Goal: Task Accomplishment & Management: Complete application form

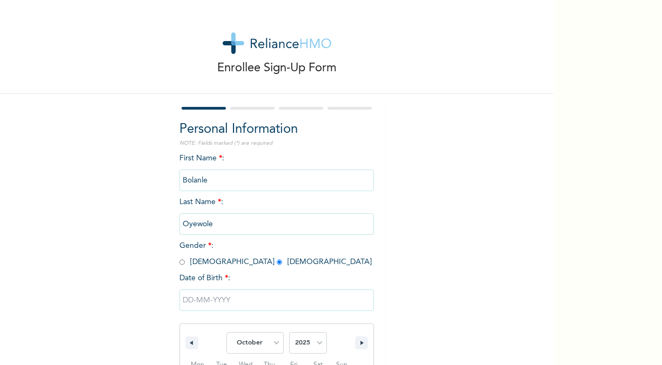
select select "9"
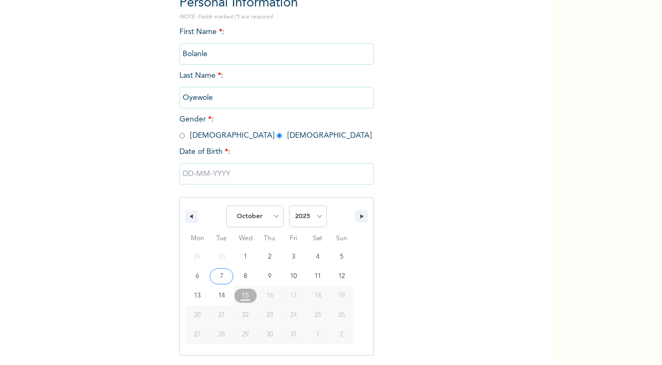
select select "1996"
click at [289, 207] on select "2025 2024 2023 2022 2021 2020 2019 2018 2017 2016 2015 2014 2013 2012 2011 2010…" at bounding box center [308, 217] width 38 height 22
click at [271, 220] on select "January February March April May June July August September October November De…" at bounding box center [254, 217] width 57 height 22
select select "5"
click at [226, 207] on select "January February March April May June July August September October November De…" at bounding box center [254, 217] width 57 height 22
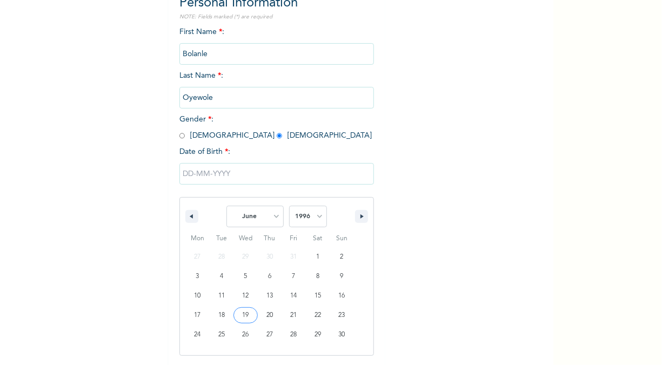
type input "[DATE]"
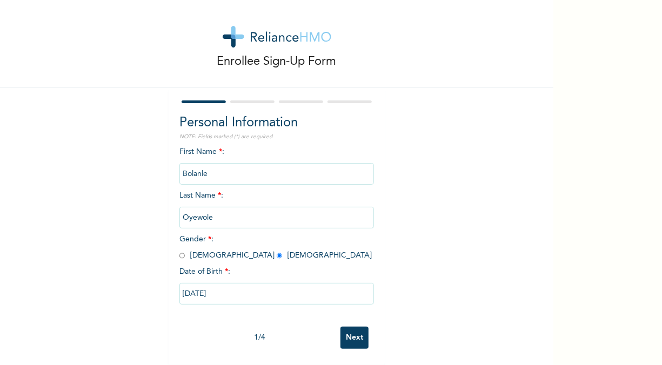
click at [341, 327] on input "Next" at bounding box center [354, 338] width 28 height 22
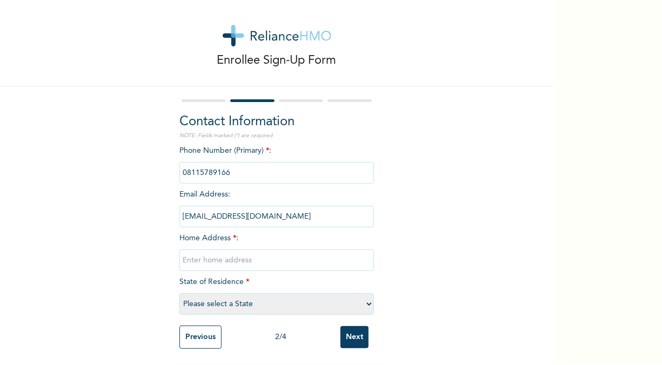
click at [274, 250] on input "text" at bounding box center [276, 261] width 195 height 22
type input "[STREET_ADDRESS][PERSON_NAME]"
select select "25"
drag, startPoint x: 257, startPoint y: 250, endPoint x: 180, endPoint y: 250, distance: 76.2
click at [180, 250] on input "[STREET_ADDRESS][PERSON_NAME]" at bounding box center [276, 261] width 195 height 22
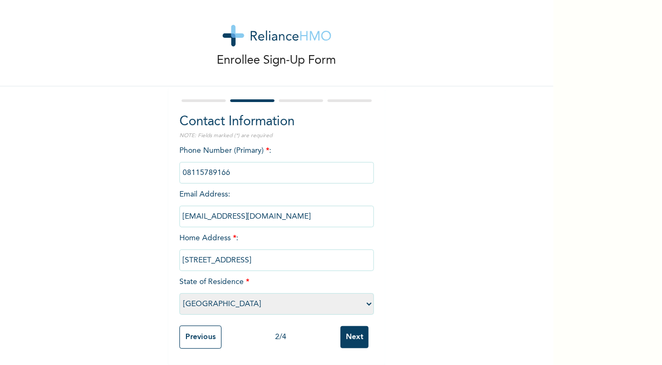
type input "[STREET_ADDRESS]"
click at [357, 327] on input "Next" at bounding box center [354, 337] width 28 height 22
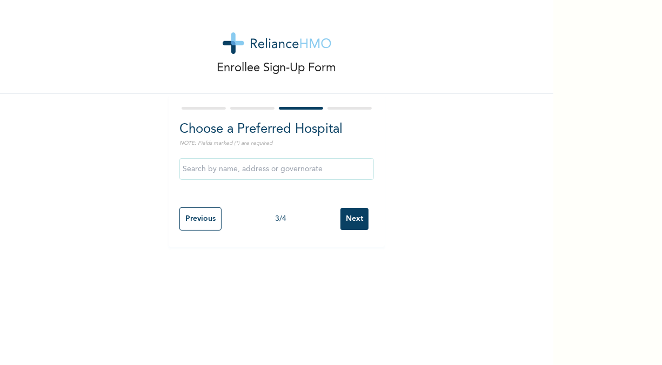
scroll to position [0, 0]
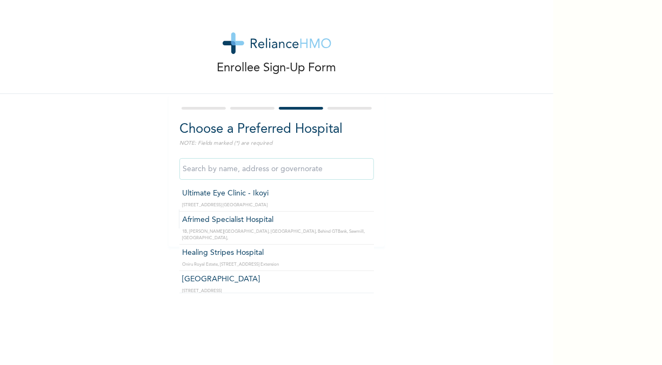
click at [239, 169] on input "text" at bounding box center [276, 169] width 195 height 22
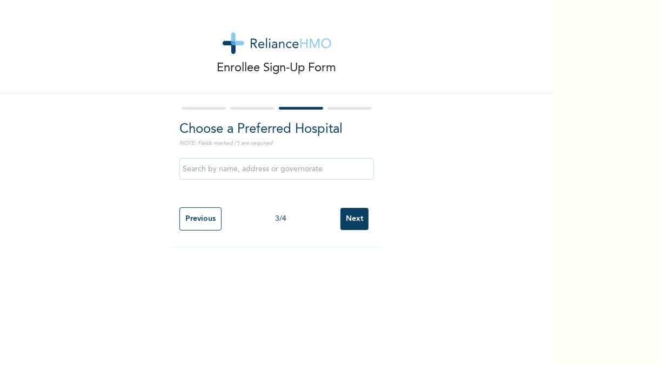
click at [432, 239] on div "Enrollee Sign-Up Form Choose a Preferred Hospital NOTE: Fields marked (*) are r…" at bounding box center [276, 123] width 553 height 247
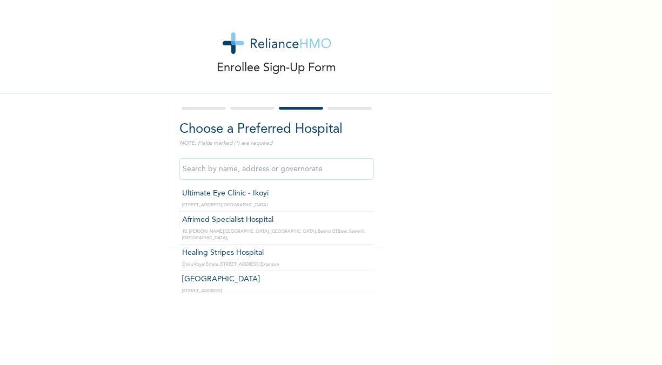
click at [323, 170] on input "text" at bounding box center [276, 169] width 195 height 22
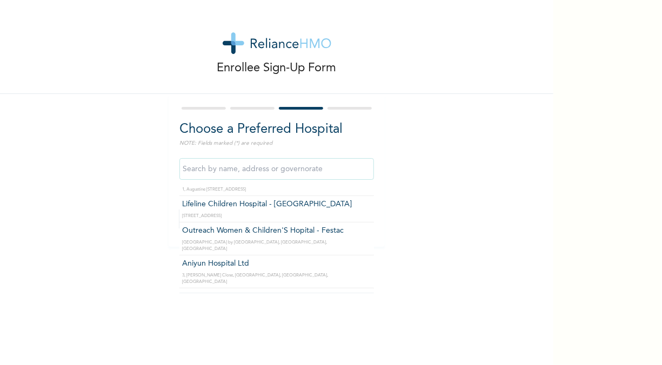
scroll to position [235, 0]
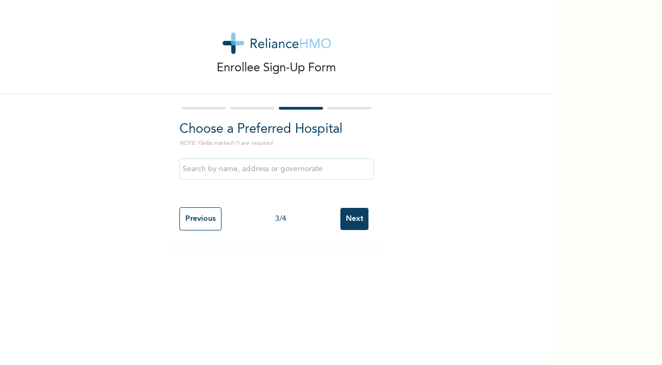
click at [388, 246] on div "Enrollee Sign-Up Form Choose a Preferred Hospital NOTE: Fields marked (*) are r…" at bounding box center [276, 123] width 553 height 247
click at [340, 212] on input "Next" at bounding box center [354, 219] width 28 height 22
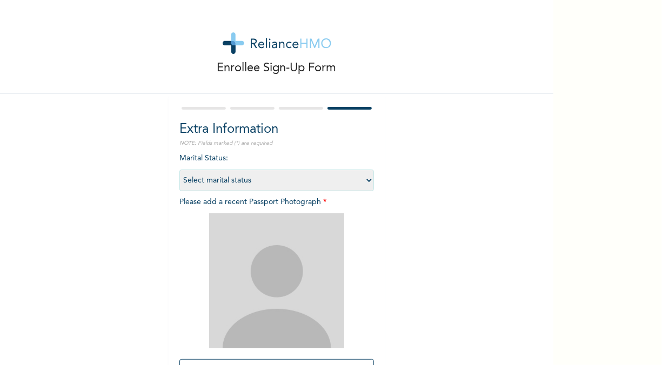
click at [348, 181] on select "Select marital status [DEMOGRAPHIC_DATA] Married [DEMOGRAPHIC_DATA] Widow/[DEMO…" at bounding box center [276, 181] width 195 height 22
select select "1"
click at [179, 170] on select "Select marital status [DEMOGRAPHIC_DATA] Married [DEMOGRAPHIC_DATA] Widow/[DEMO…" at bounding box center [276, 181] width 195 height 22
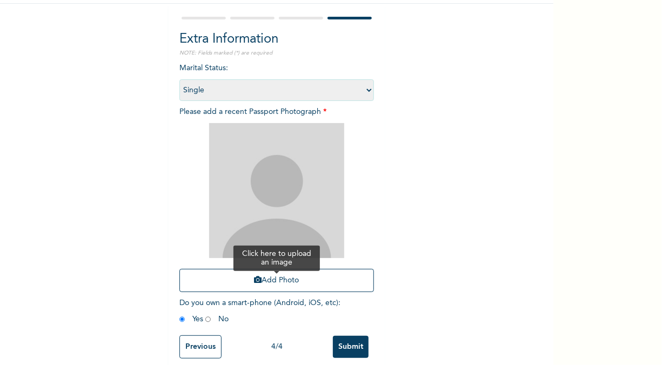
click at [287, 284] on button "Add Photo" at bounding box center [276, 280] width 195 height 23
click at [287, 276] on button "Add Photo" at bounding box center [276, 280] width 195 height 23
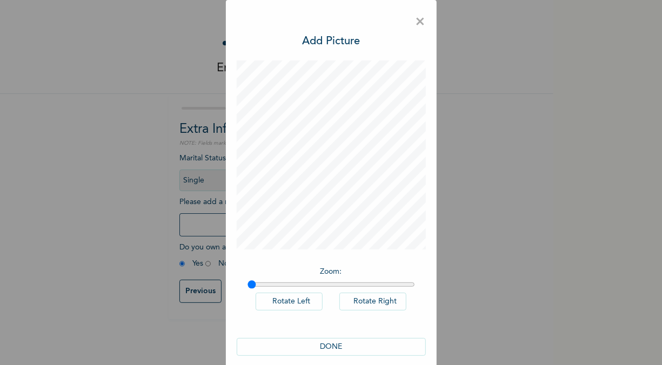
scroll to position [0, 0]
click at [358, 336] on div "DONE" at bounding box center [331, 346] width 189 height 39
click at [359, 344] on button "DONE" at bounding box center [331, 347] width 189 height 18
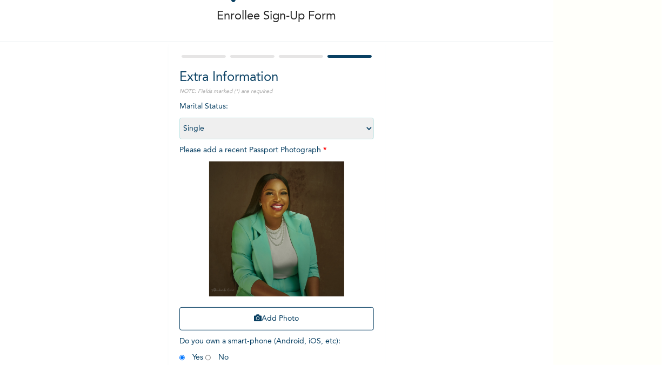
scroll to position [109, 0]
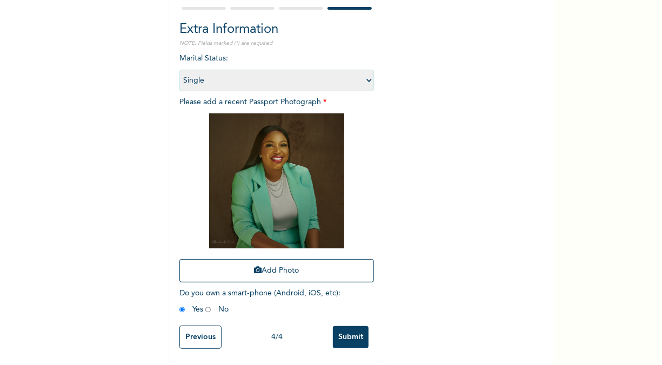
click at [353, 337] on input "Submit" at bounding box center [351, 337] width 36 height 22
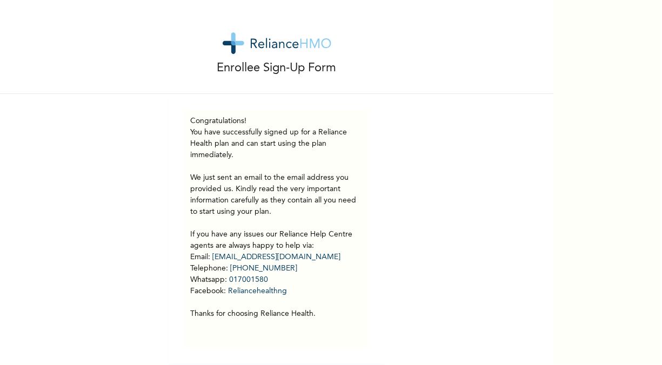
scroll to position [0, 0]
